Goal: Check status

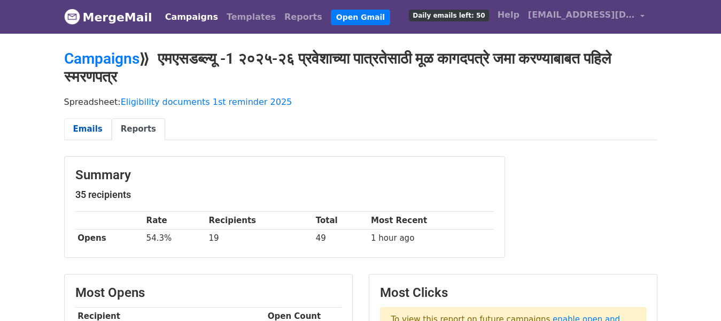
click at [83, 124] on link "Emails" at bounding box center [88, 129] width 48 height 22
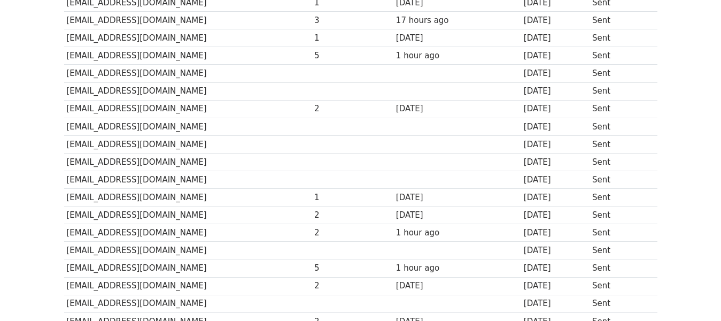
scroll to position [267, 0]
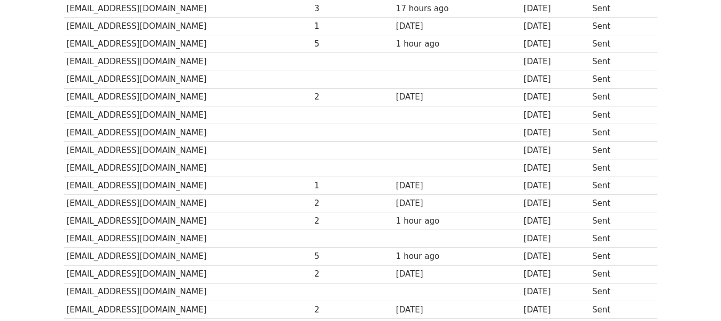
click at [152, 84] on td "vaibhavbramhane46@gmail.com" at bounding box center [188, 80] width 248 height 18
click at [153, 83] on td "vaibhavbramhane46@gmail.com" at bounding box center [188, 80] width 248 height 18
click at [72, 76] on td "vaibhavbramhane46@gmail.com" at bounding box center [188, 80] width 248 height 18
drag, startPoint x: 72, startPoint y: 76, endPoint x: 76, endPoint y: 83, distance: 8.2
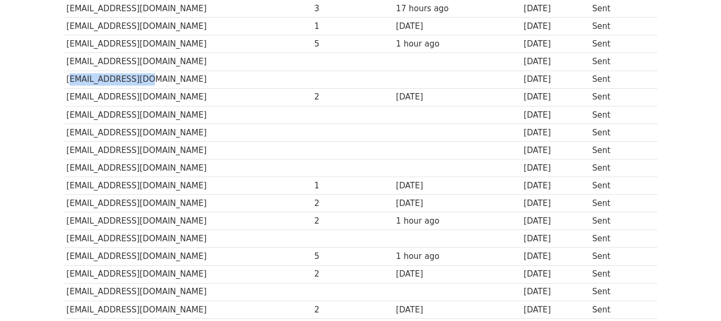
click at [72, 76] on td "vaibhavbramhane46@gmail.com" at bounding box center [188, 80] width 248 height 18
click at [106, 154] on td "sakshikakade2910@gmail.com" at bounding box center [188, 150] width 248 height 18
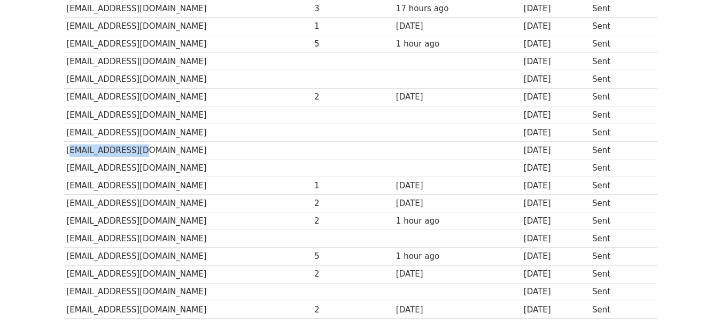
click at [106, 154] on td "sakshikakade2910@gmail.com" at bounding box center [188, 150] width 248 height 18
click at [105, 175] on td "pravikambale@gmail.com" at bounding box center [188, 168] width 248 height 18
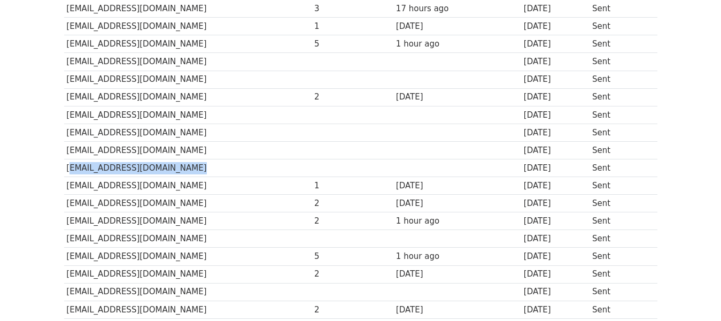
click at [105, 175] on td "pravikambale@gmail.com" at bounding box center [188, 168] width 248 height 18
click at [105, 195] on td "[EMAIL_ADDRESS][DOMAIN_NAME]" at bounding box center [188, 204] width 248 height 18
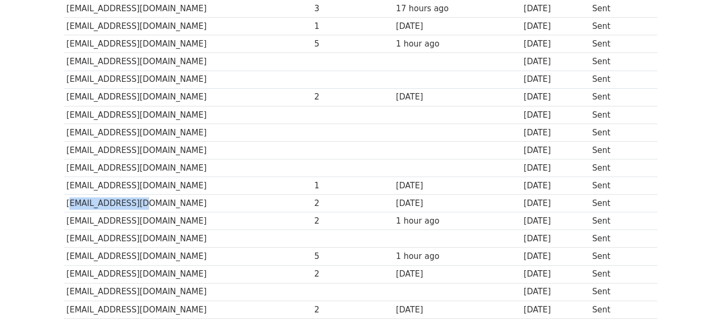
click at [105, 195] on td "[EMAIL_ADDRESS][DOMAIN_NAME]" at bounding box center [188, 204] width 248 height 18
click at [102, 221] on td "[EMAIL_ADDRESS][DOMAIN_NAME]" at bounding box center [188, 221] width 248 height 18
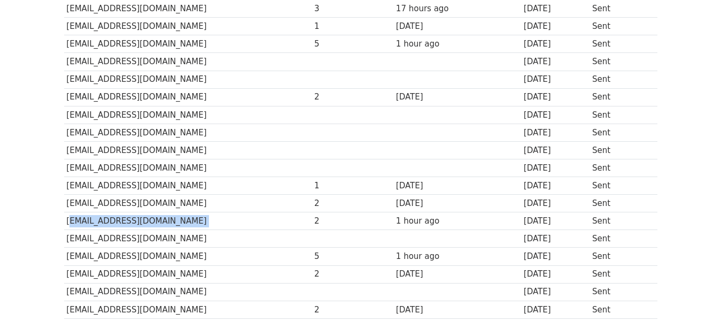
click at [101, 222] on td "[EMAIL_ADDRESS][DOMAIN_NAME]" at bounding box center [188, 221] width 248 height 18
click at [102, 251] on td "[EMAIL_ADDRESS][DOMAIN_NAME]" at bounding box center [188, 257] width 248 height 18
click at [102, 242] on td "vitthalpadar59@gmail.com" at bounding box center [188, 239] width 248 height 18
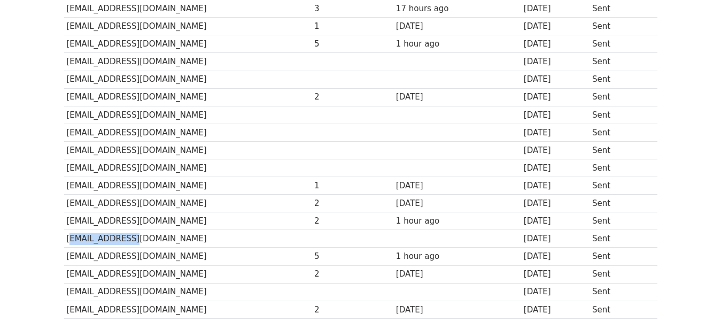
click at [102, 242] on td "vitthalpadar59@gmail.com" at bounding box center [188, 239] width 248 height 18
click at [99, 256] on td "[EMAIL_ADDRESS][DOMAIN_NAME]" at bounding box center [188, 257] width 248 height 18
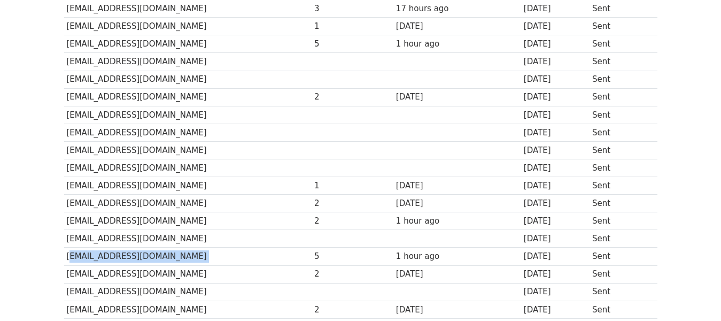
click at [99, 255] on td "[EMAIL_ADDRESS][DOMAIN_NAME]" at bounding box center [188, 257] width 248 height 18
click at [95, 270] on td "pathareaman9@gmail.com" at bounding box center [188, 274] width 248 height 18
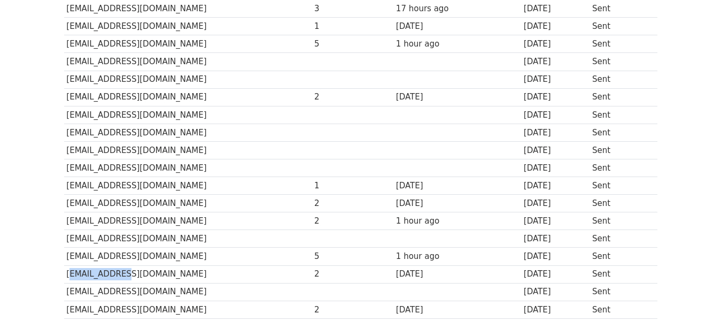
click at [95, 270] on td "pathareaman9@gmail.com" at bounding box center [188, 274] width 248 height 18
click at [98, 289] on td "pavangore4515@gmail.com" at bounding box center [188, 292] width 248 height 18
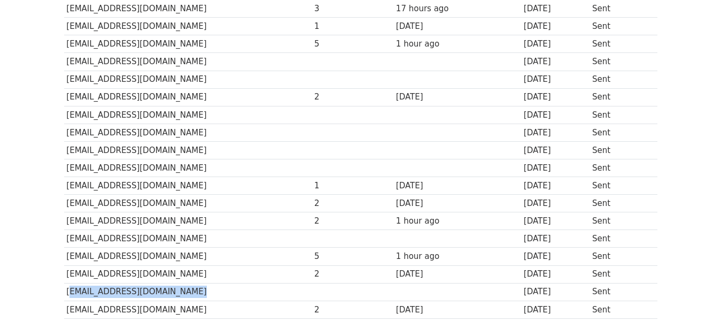
click at [98, 289] on td "pavangore4515@gmail.com" at bounding box center [188, 292] width 248 height 18
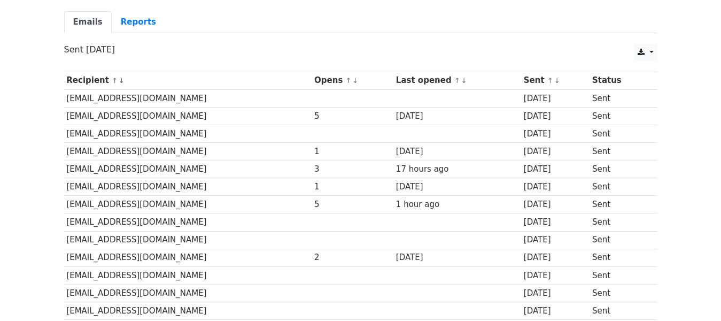
scroll to position [0, 0]
